Goal: Check status: Check status

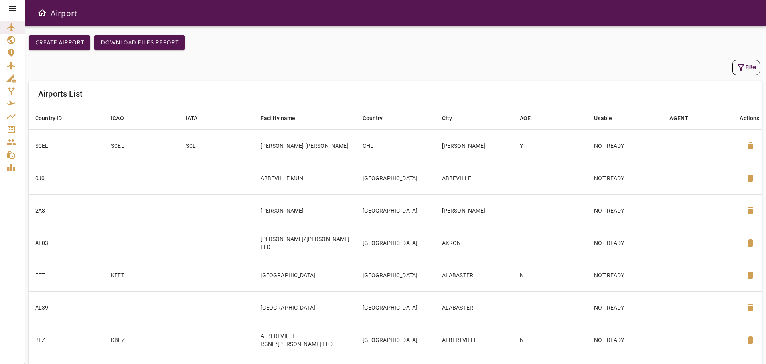
click at [746, 63] on icon "button" at bounding box center [741, 68] width 10 height 10
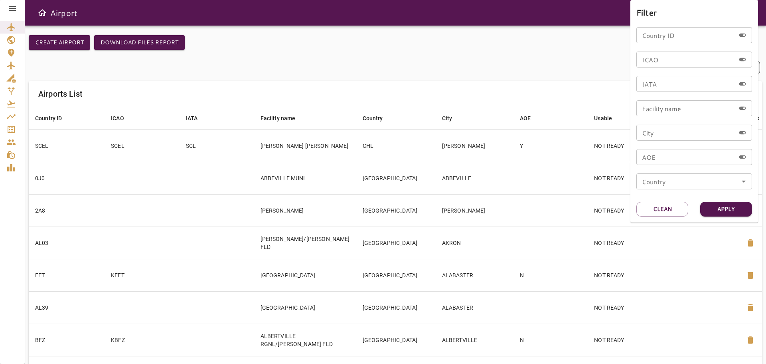
click at [657, 35] on input "Country ID" at bounding box center [686, 35] width 99 height 16
type input "*****"
click at [736, 208] on button "Apply" at bounding box center [727, 209] width 52 height 15
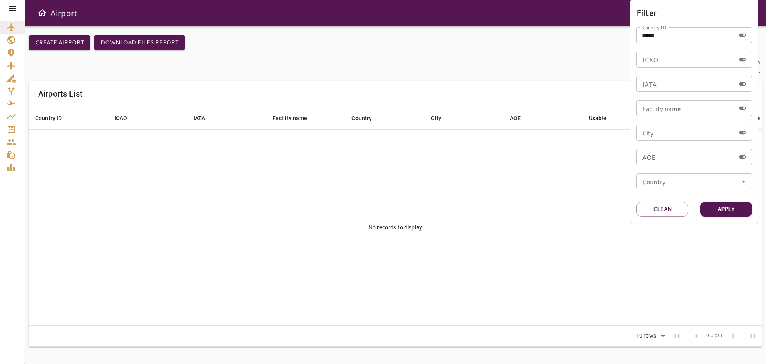
click at [11, 12] on div at bounding box center [383, 182] width 766 height 364
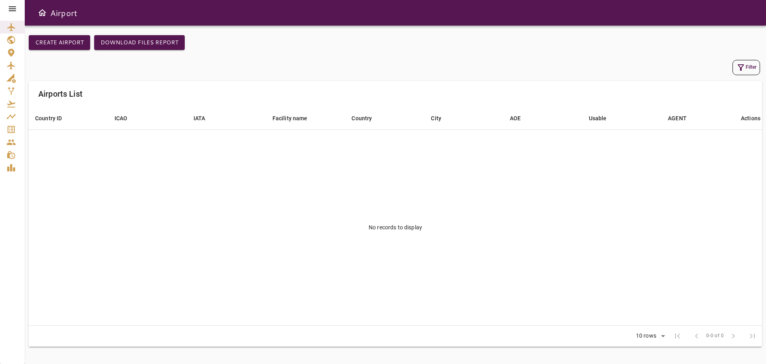
click at [11, 10] on icon at bounding box center [12, 8] width 7 height 5
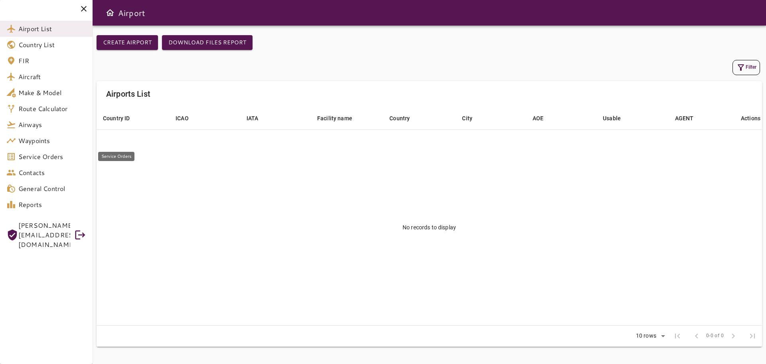
click at [44, 154] on span "Service Orders" at bounding box center [52, 157] width 68 height 10
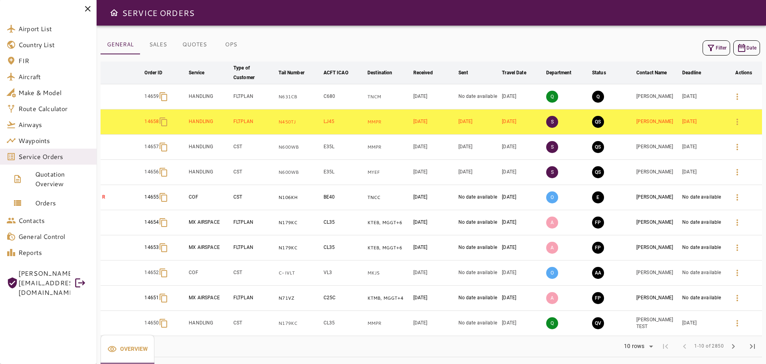
click at [723, 49] on button "Filter" at bounding box center [717, 47] width 28 height 15
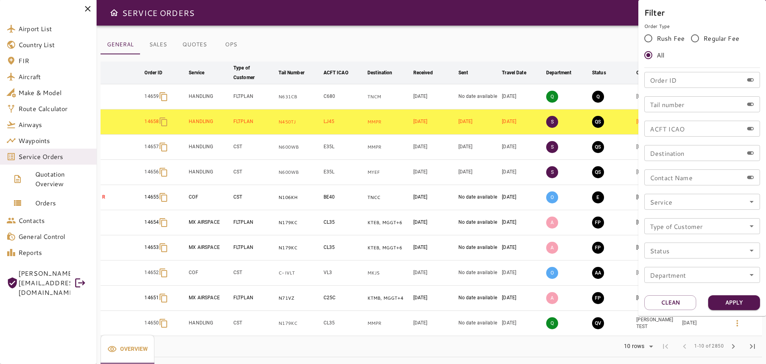
click at [666, 81] on input "Order ID" at bounding box center [694, 80] width 99 height 16
type input "*****"
click at [739, 303] on button "Apply" at bounding box center [734, 302] width 52 height 15
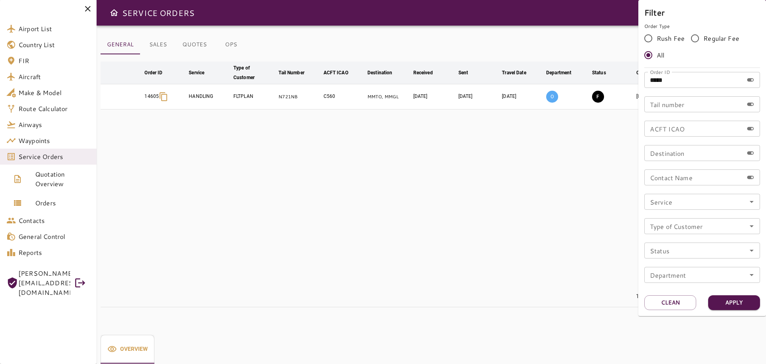
click at [428, 190] on div at bounding box center [383, 182] width 766 height 364
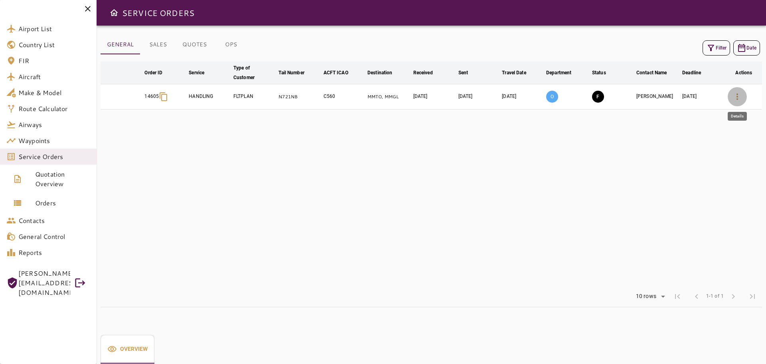
click at [734, 98] on icon "button" at bounding box center [738, 97] width 10 height 10
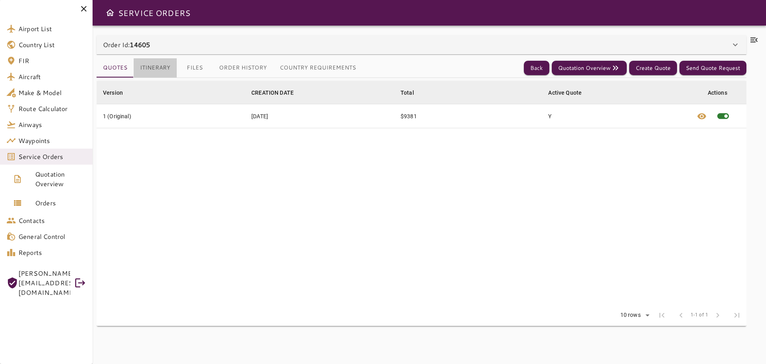
click at [161, 69] on button "Itinerary" at bounding box center [155, 67] width 43 height 19
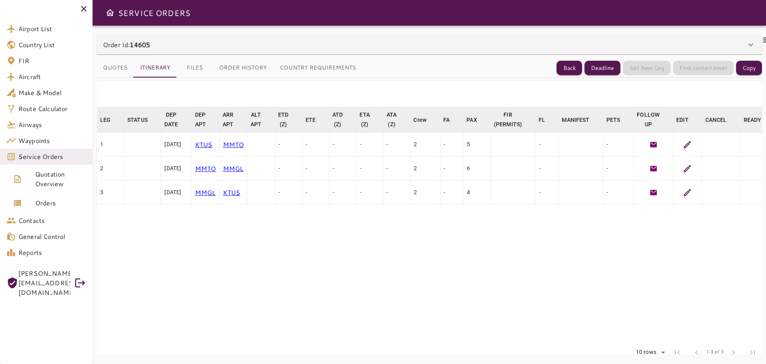
click at [193, 67] on button "Files" at bounding box center [195, 67] width 36 height 19
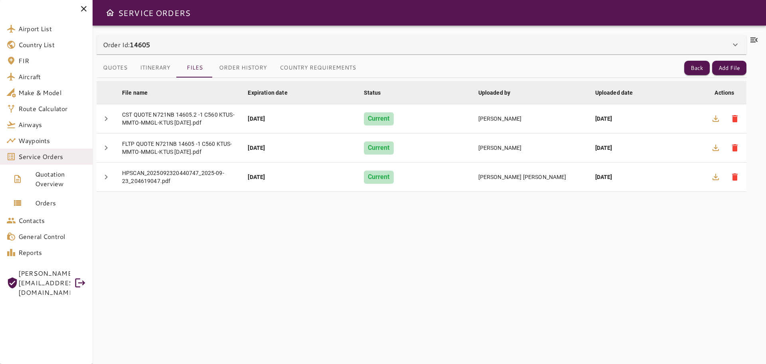
click at [239, 68] on button "Order History" at bounding box center [243, 67] width 61 height 19
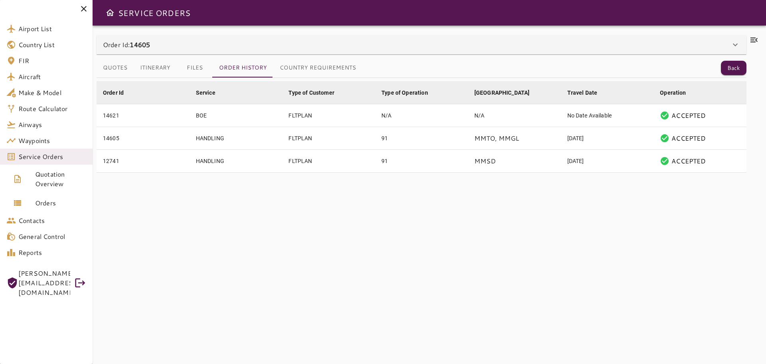
click at [302, 68] on button "Country Requirements" at bounding box center [317, 67] width 89 height 19
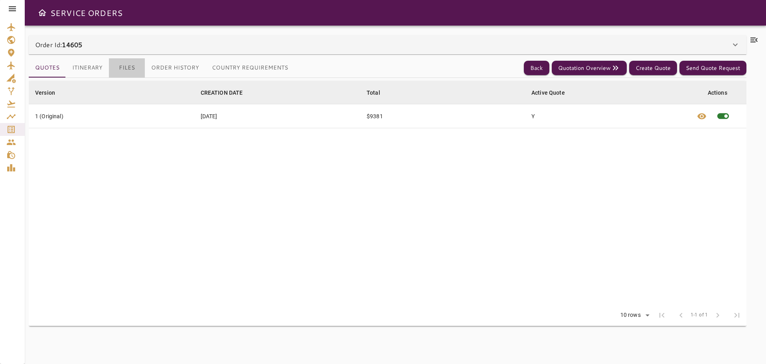
click at [137, 62] on button "Files" at bounding box center [127, 67] width 36 height 19
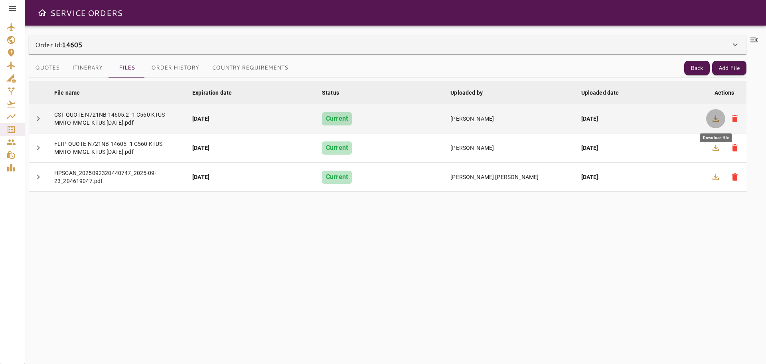
click at [710, 122] on button "button" at bounding box center [716, 118] width 19 height 19
